Goal: Understand process/instructions: Learn how to perform a task or action

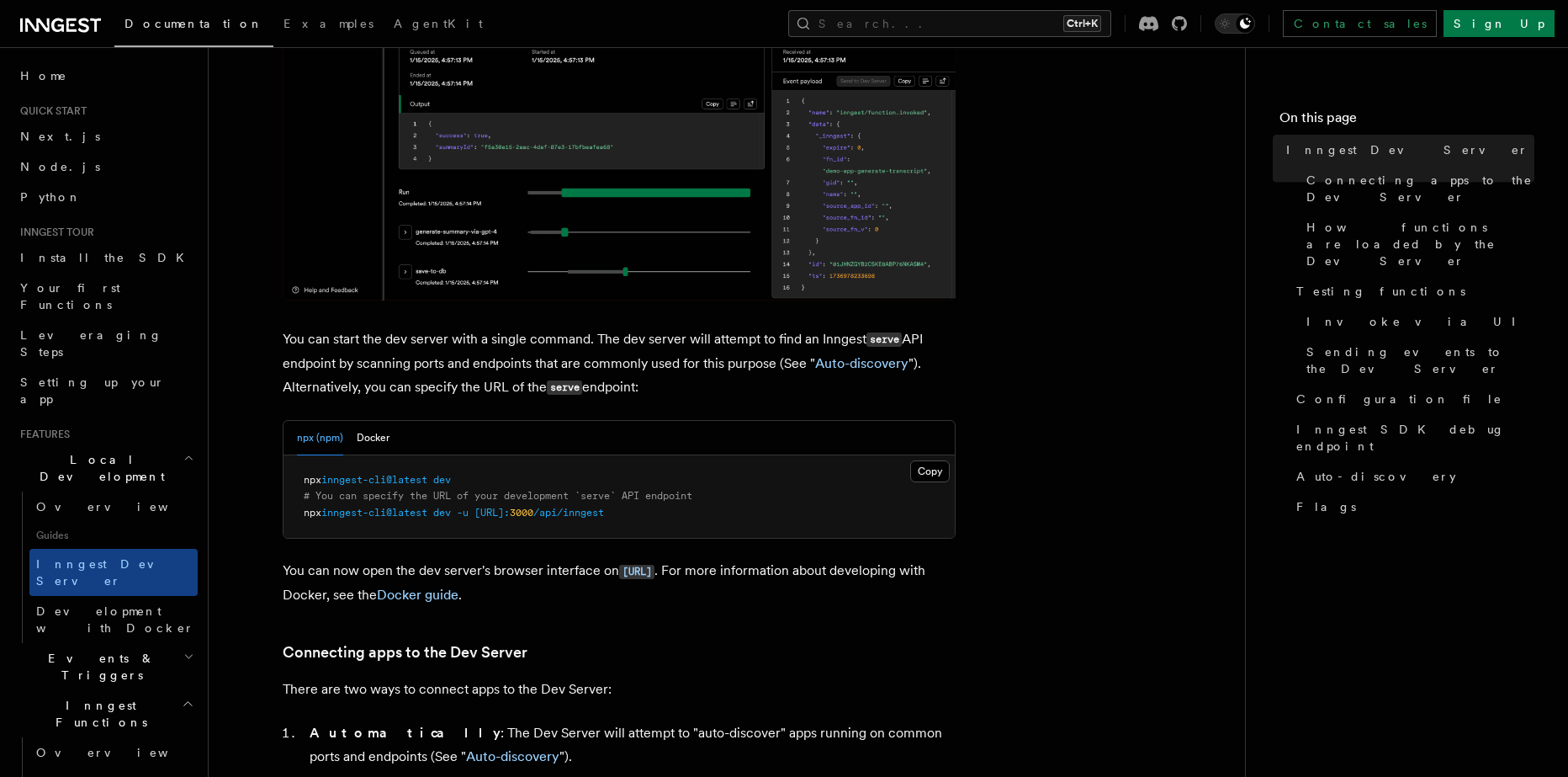
scroll to position [674, 0]
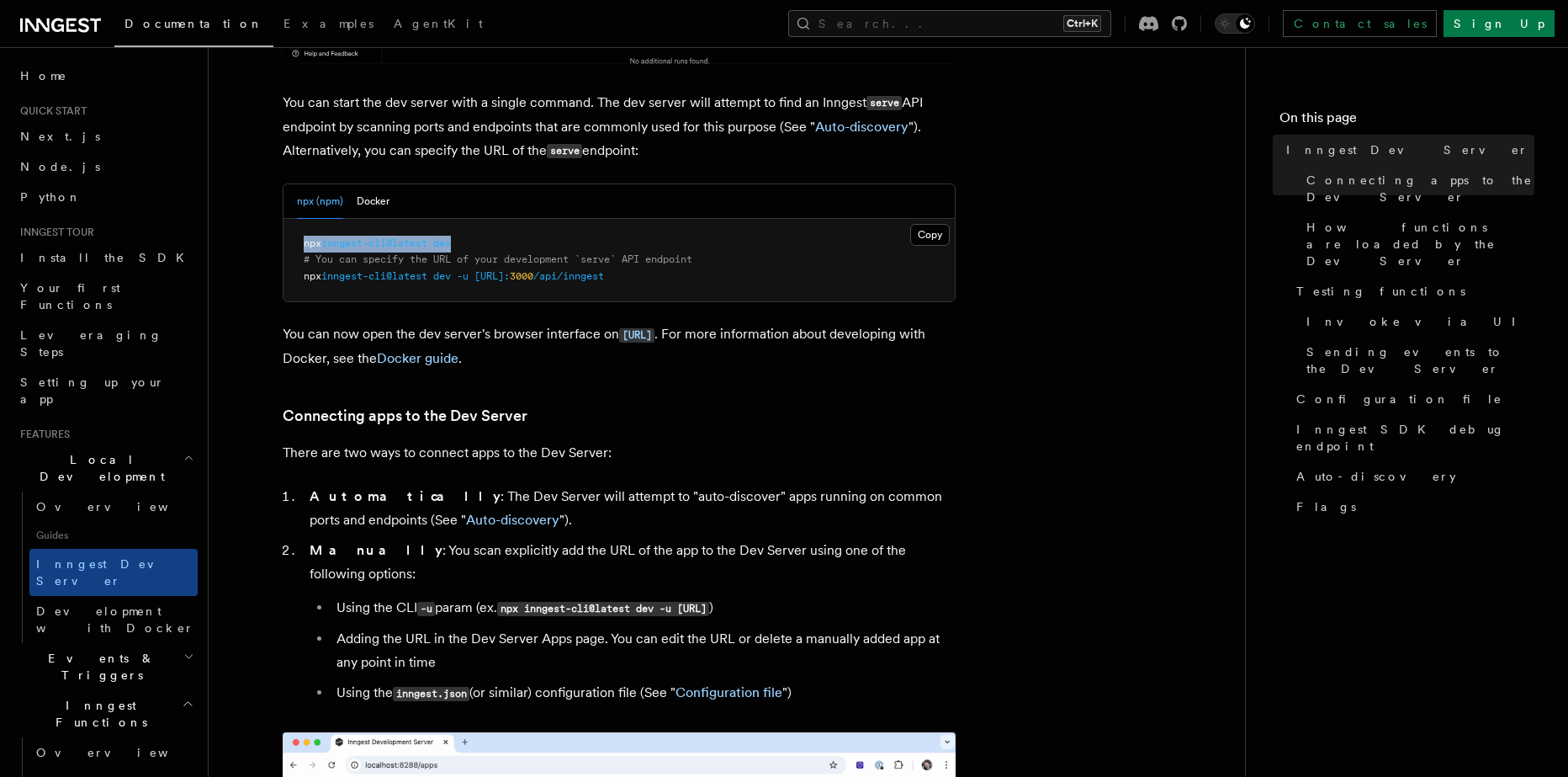
drag, startPoint x: 464, startPoint y: 238, endPoint x: 297, endPoint y: 244, distance: 167.1
click at [297, 244] on pre "npx inngest-cli@latest dev # You can specify the URL of your development `serve…" at bounding box center [619, 260] width 671 height 83
copy span "npx inngest-cli@latest dev"
